Goal: Task Accomplishment & Management: Use online tool/utility

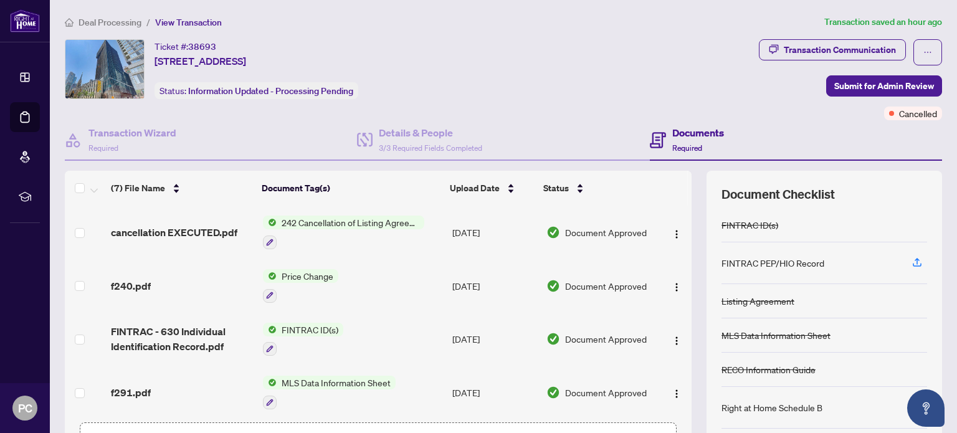
click at [385, 224] on span "242 Cancellation of Listing Agreement - Authority to Offer for Sale" at bounding box center [351, 223] width 148 height 14
click at [585, 233] on span "Document Approved" at bounding box center [606, 233] width 82 height 14
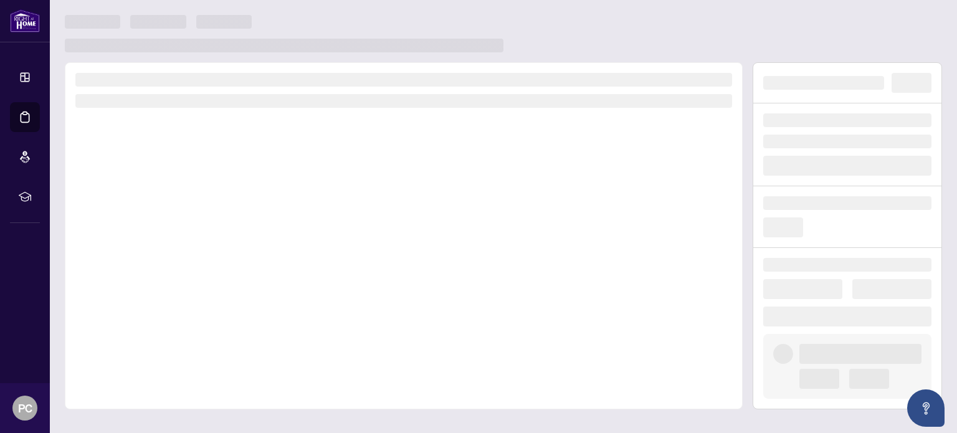
click at [585, 233] on div at bounding box center [404, 235] width 678 height 347
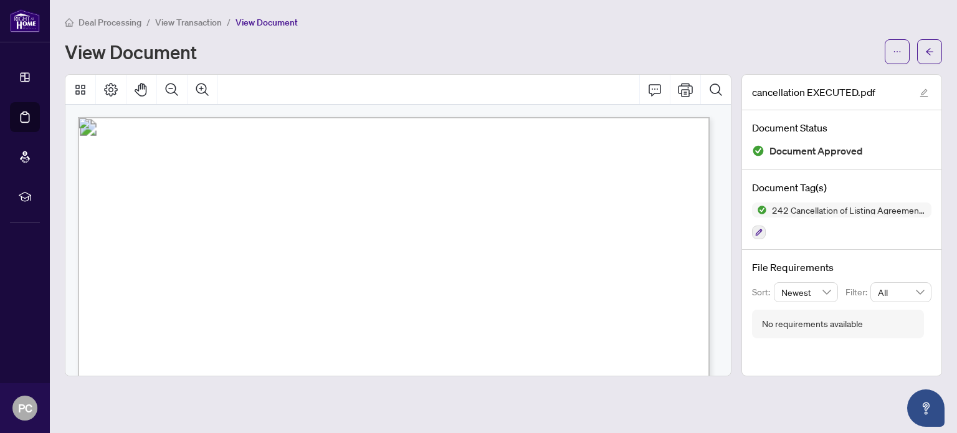
scroll to position [187, 0]
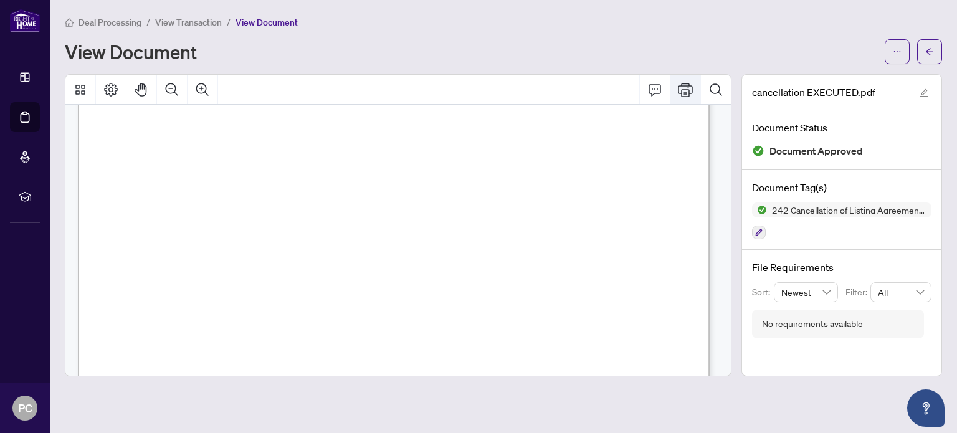
click at [691, 95] on icon "Print" at bounding box center [685, 89] width 15 height 15
